Goal: Information Seeking & Learning: Learn about a topic

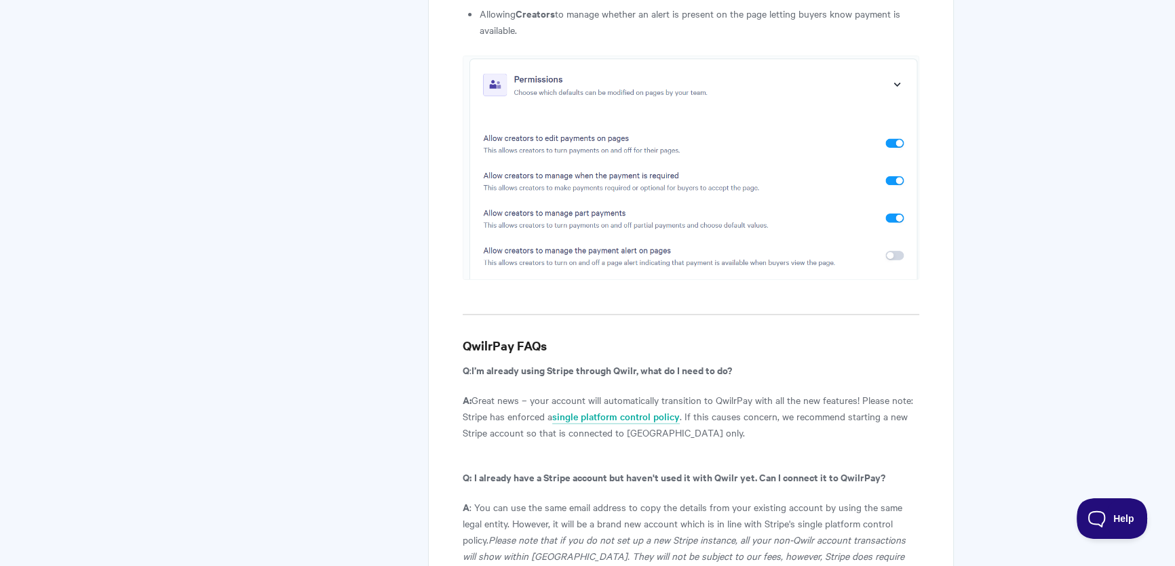
scroll to position [6782, 0]
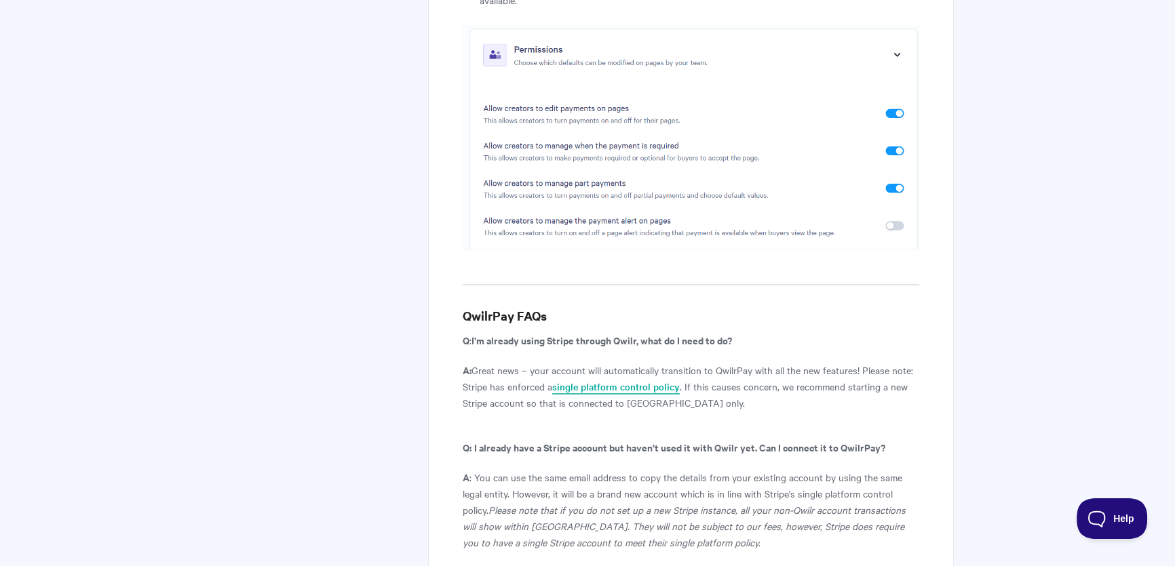
click at [667, 380] on link "single platform control policy" at bounding box center [615, 387] width 127 height 15
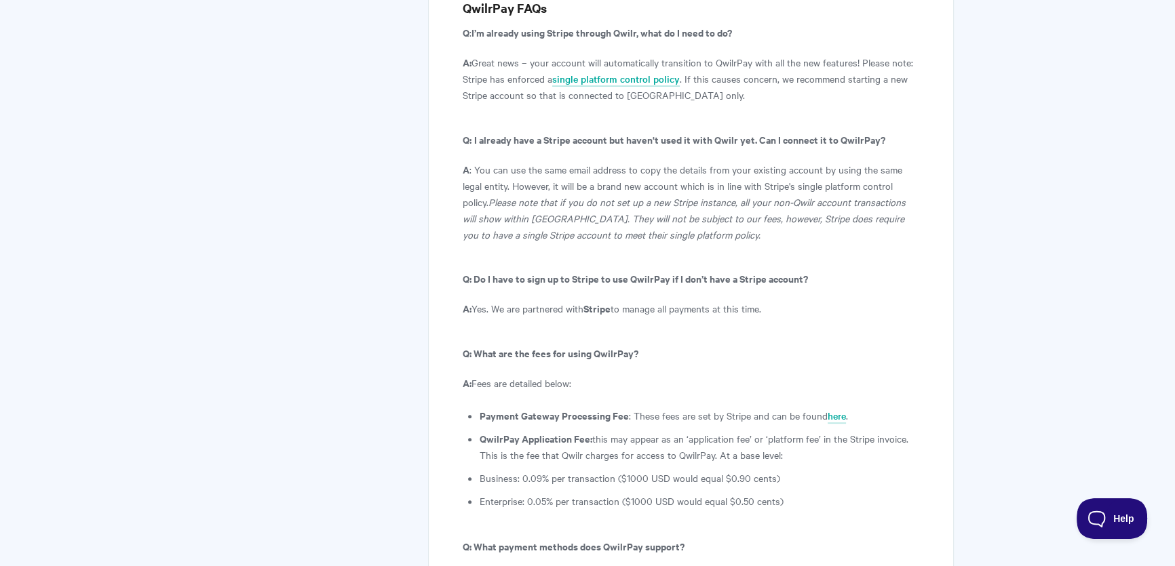
scroll to position [7028, 0]
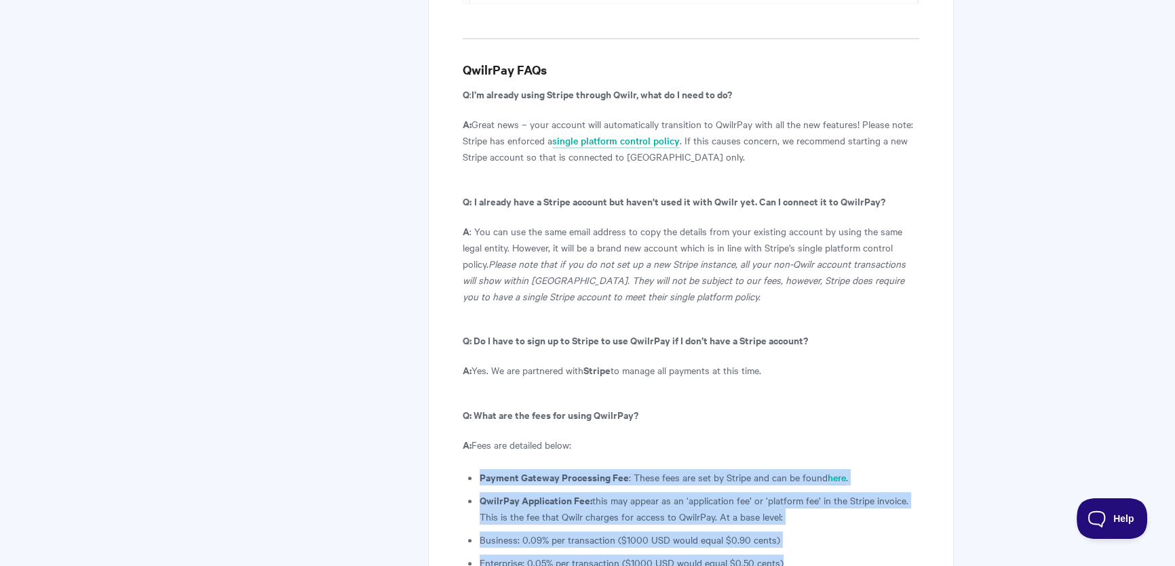
drag, startPoint x: 650, startPoint y: 380, endPoint x: 468, endPoint y: 312, distance: 194.6
click at [479, 469] on ul "Payment Gateway Processing Fee : These fees are set by Stripe and can be found …" at bounding box center [698, 520] width 439 height 102
copy ul "Payment Gateway Processing Fee : These fees are set by Stripe and can be found …"
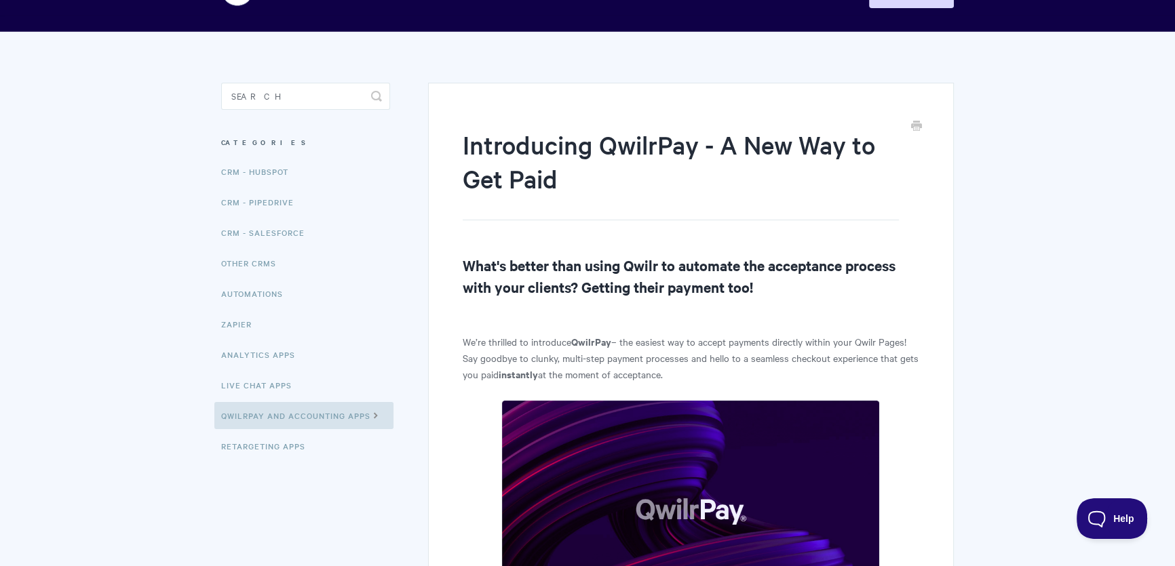
scroll to position [0, 0]
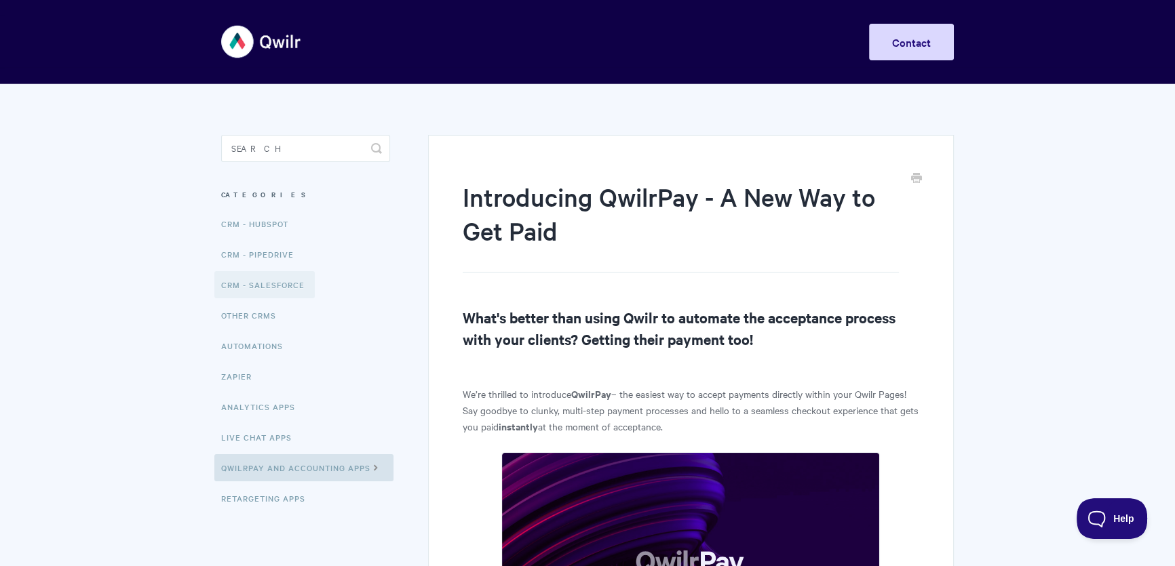
click at [251, 288] on link "CRM - Salesforce" at bounding box center [264, 284] width 100 height 27
